Goal: Book appointment/travel/reservation

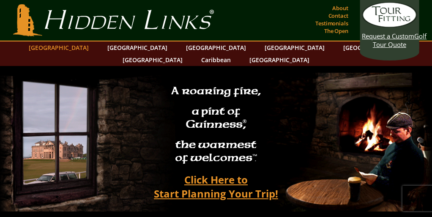
click at [81, 48] on link "[GEOGRAPHIC_DATA]" at bounding box center [58, 47] width 68 height 12
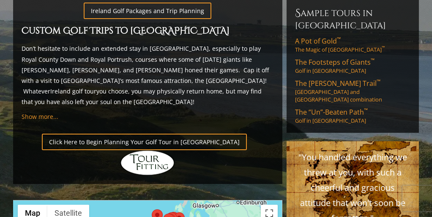
scroll to position [565, 0]
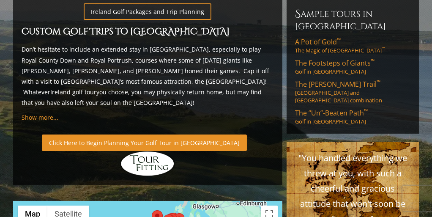
click at [119, 134] on link "Click Here to Begin Planning Your Golf Tour in [GEOGRAPHIC_DATA]" at bounding box center [144, 142] width 205 height 16
